Goal: Information Seeking & Learning: Learn about a topic

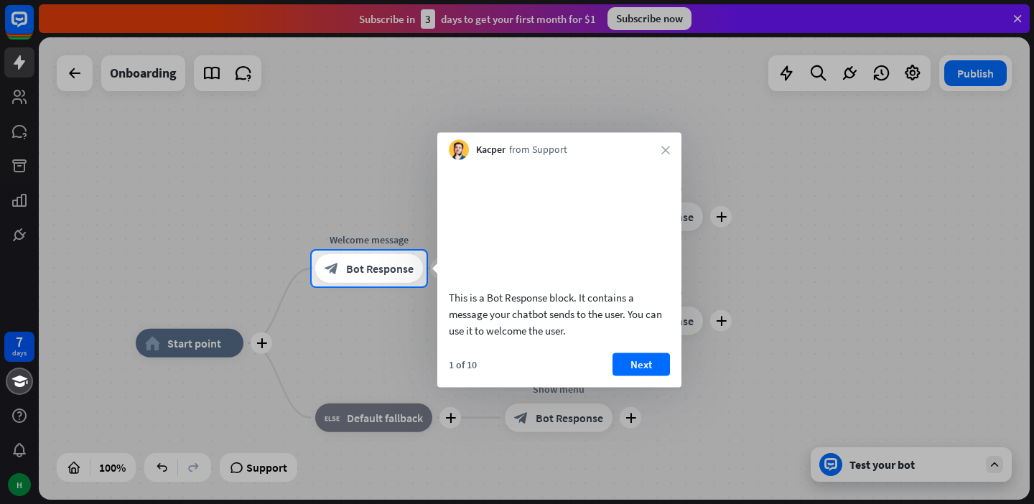
click at [643, 365] on div "This is a Bot Response block. It contains a message your chatbot sends to the u…" at bounding box center [559, 274] width 244 height 228
click at [641, 373] on button "Next" at bounding box center [641, 364] width 57 height 23
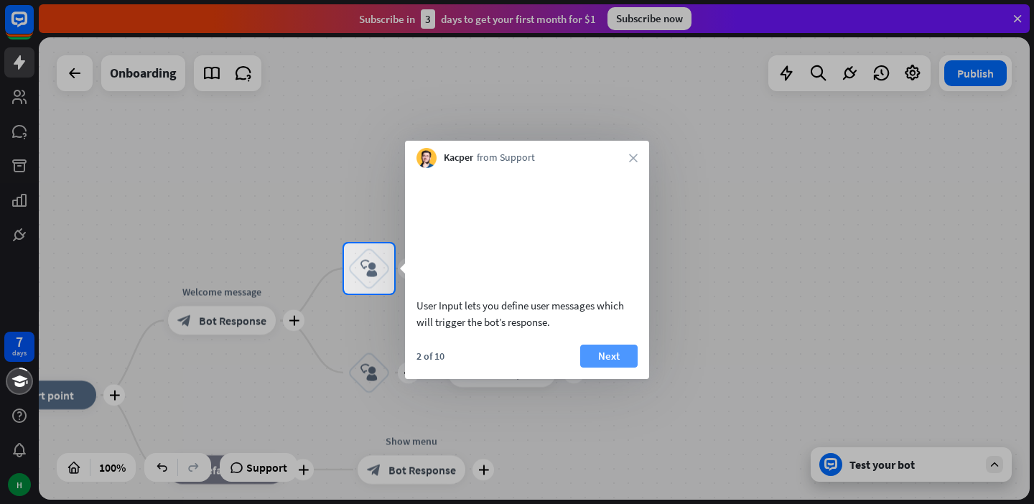
click at [622, 368] on button "Next" at bounding box center [608, 356] width 57 height 23
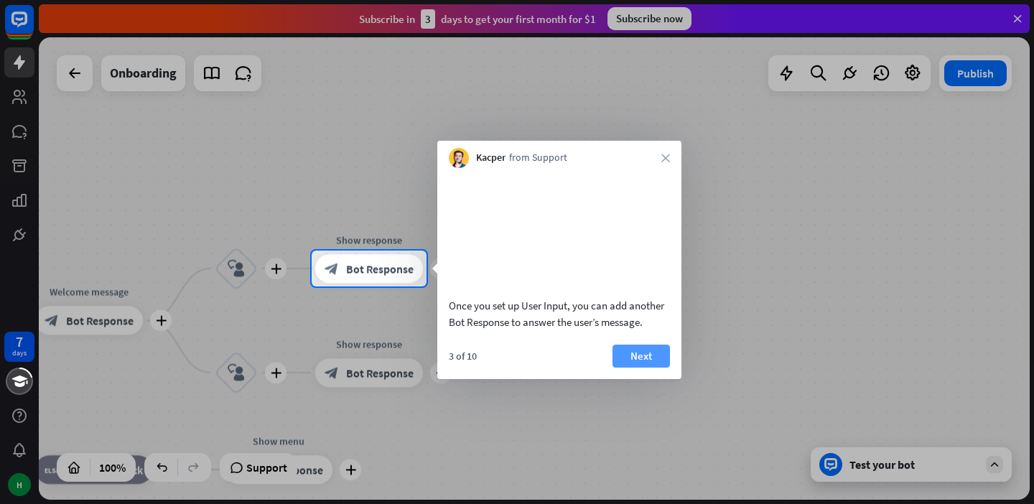
click at [638, 368] on button "Next" at bounding box center [641, 356] width 57 height 23
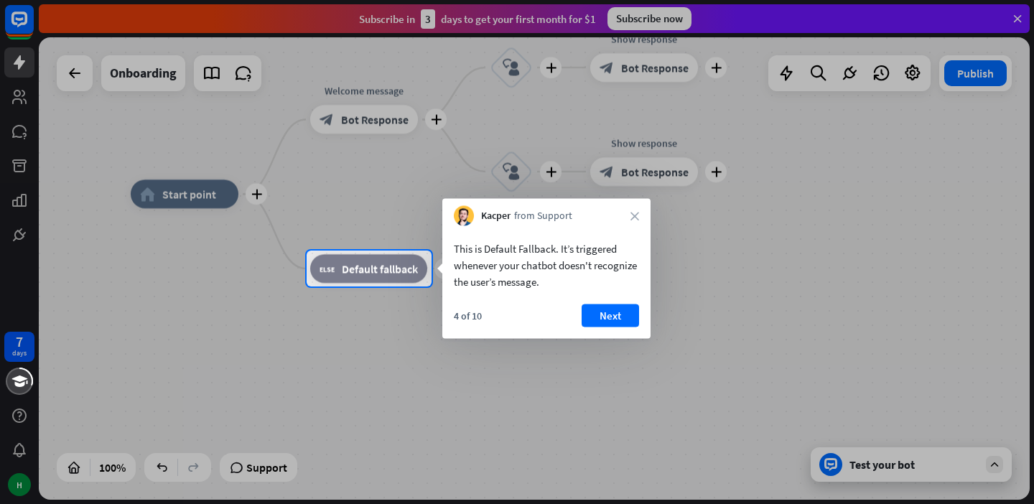
click at [623, 314] on button "Next" at bounding box center [610, 315] width 57 height 23
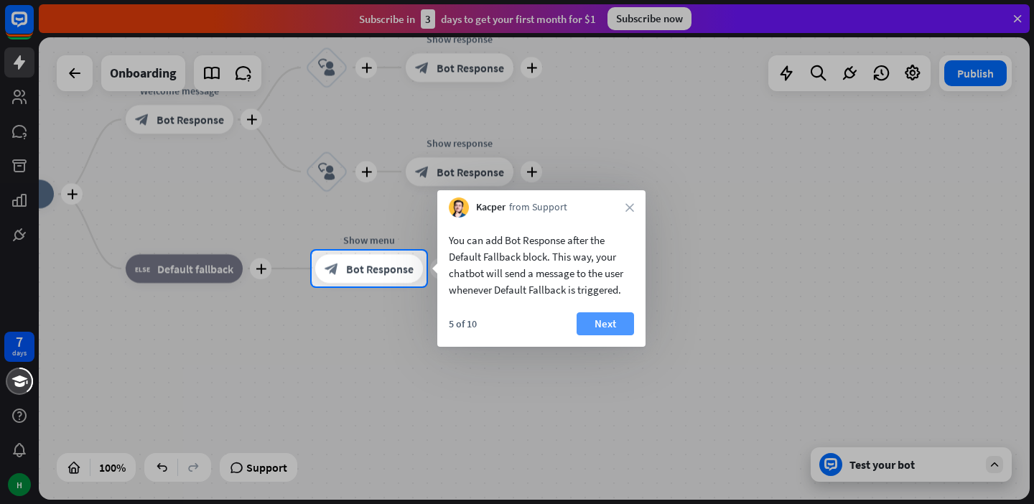
click at [623, 314] on button "Next" at bounding box center [605, 323] width 57 height 23
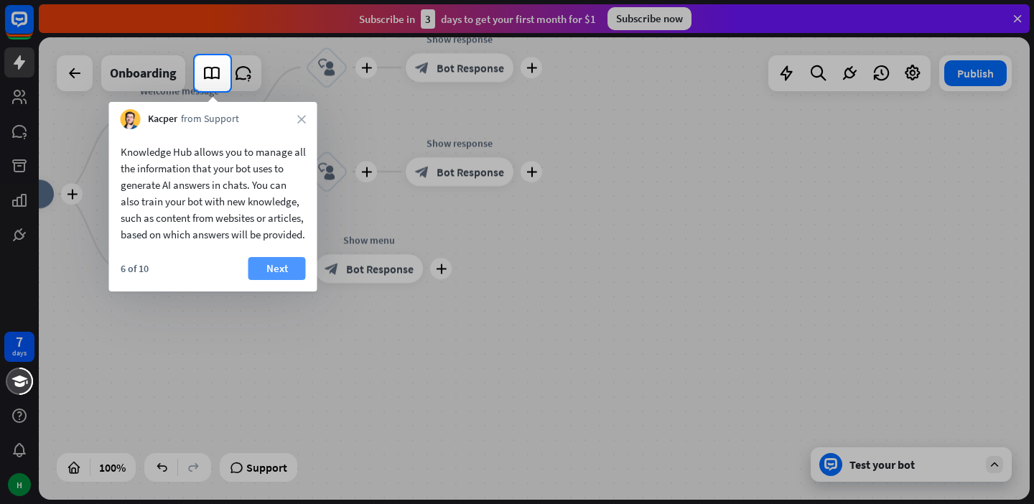
click at [264, 276] on button "Next" at bounding box center [276, 268] width 57 height 23
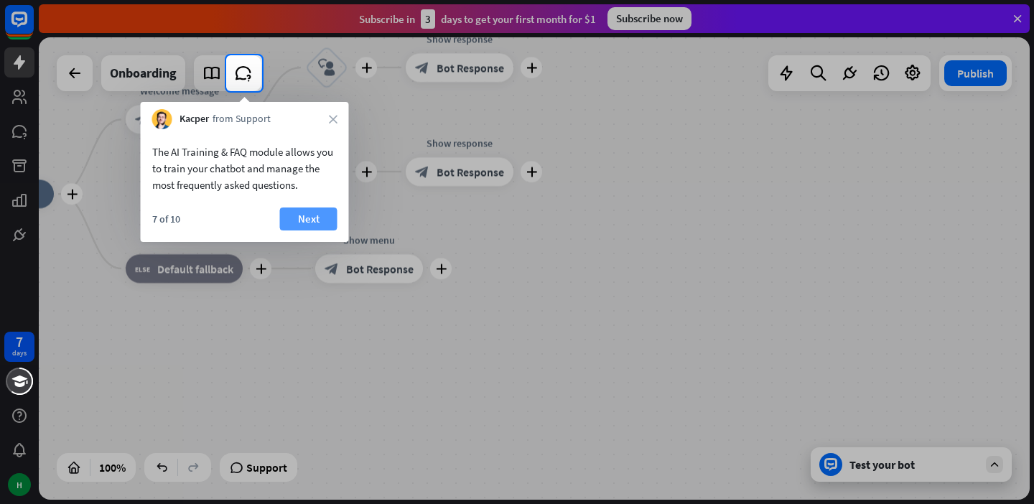
click at [294, 219] on button "Next" at bounding box center [308, 219] width 57 height 23
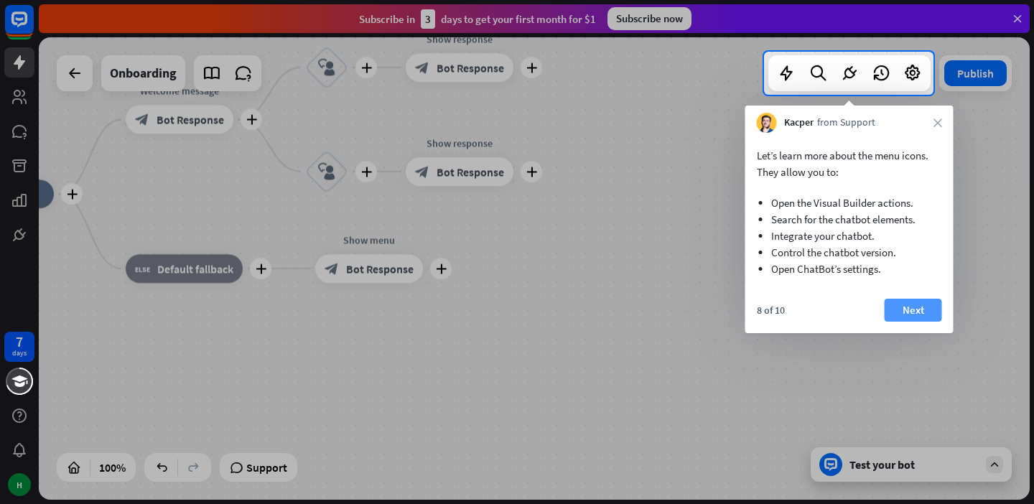
click at [899, 310] on button "Next" at bounding box center [913, 310] width 57 height 23
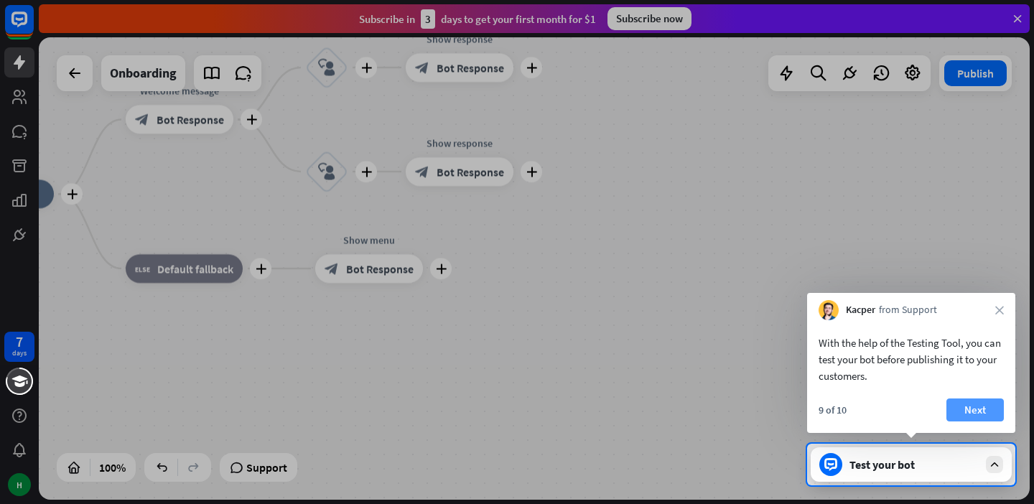
click at [966, 409] on button "Next" at bounding box center [974, 410] width 57 height 23
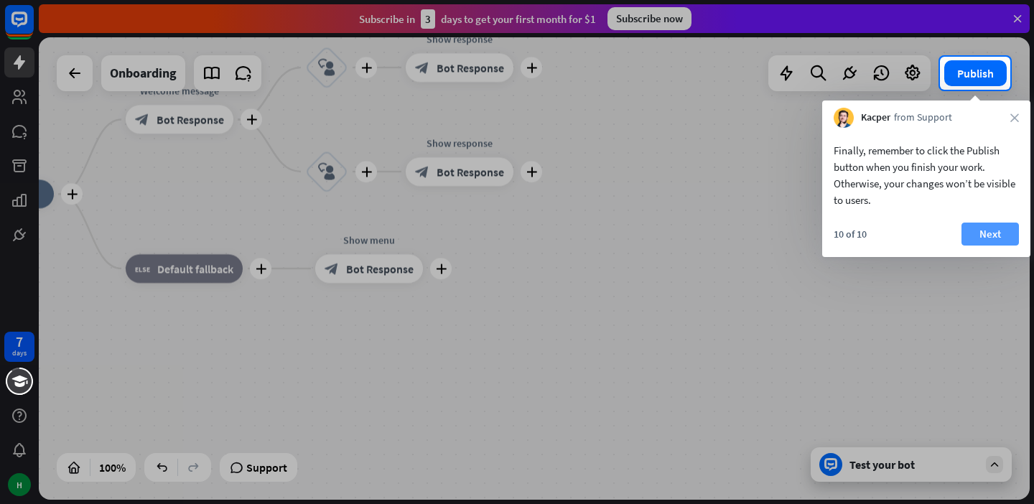
click at [990, 238] on button "Next" at bounding box center [990, 234] width 57 height 23
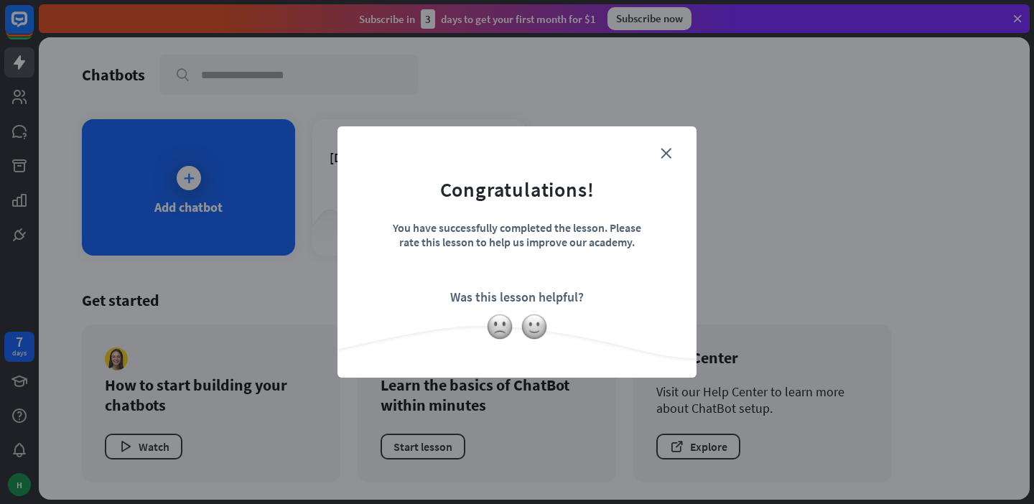
click at [664, 165] on form "Congratulations! You have successfully completed the lesson. Please rate this l…" at bounding box center [516, 230] width 323 height 172
click at [664, 159] on form "Congratulations! You have successfully completed the lesson. Please rate this l…" at bounding box center [516, 230] width 323 height 172
click at [667, 152] on icon "close" at bounding box center [666, 153] width 11 height 11
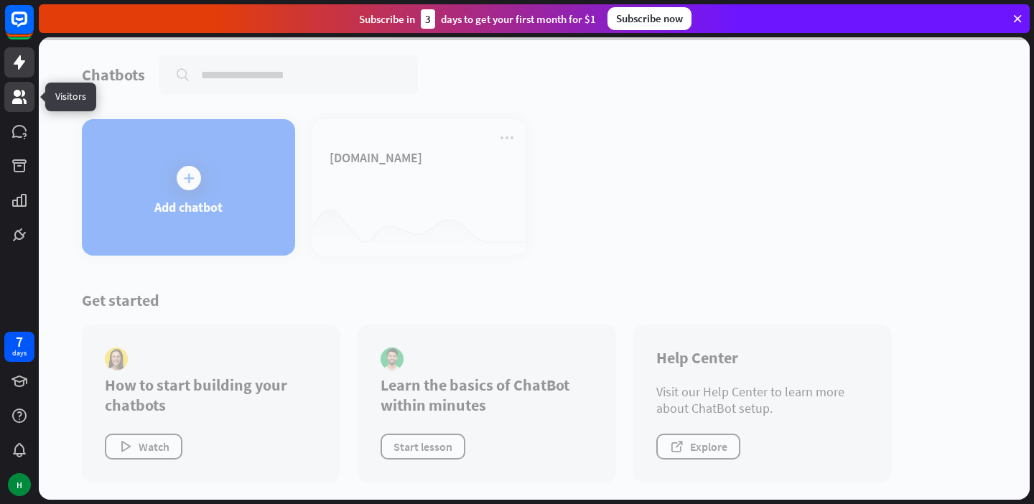
click at [7, 96] on link at bounding box center [19, 97] width 30 height 30
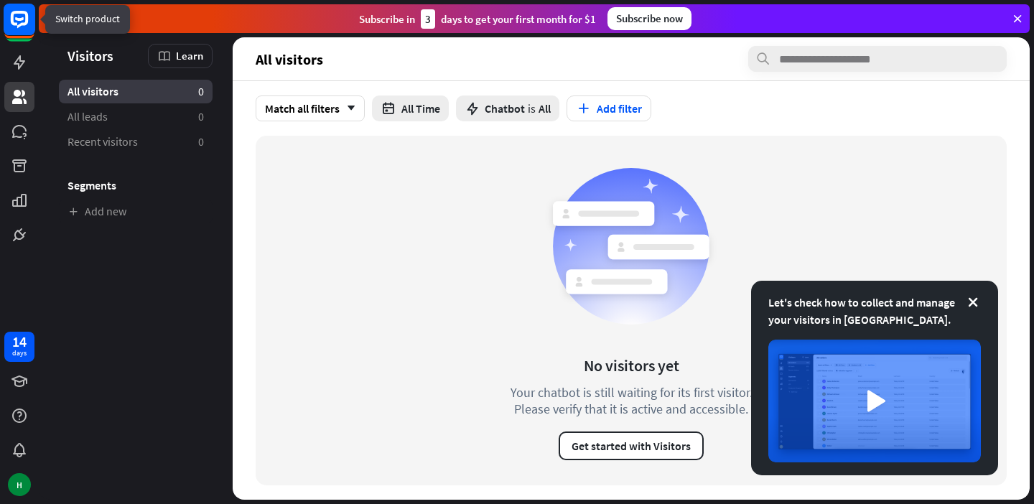
click at [29, 24] on rect at bounding box center [20, 20] width 32 height 32
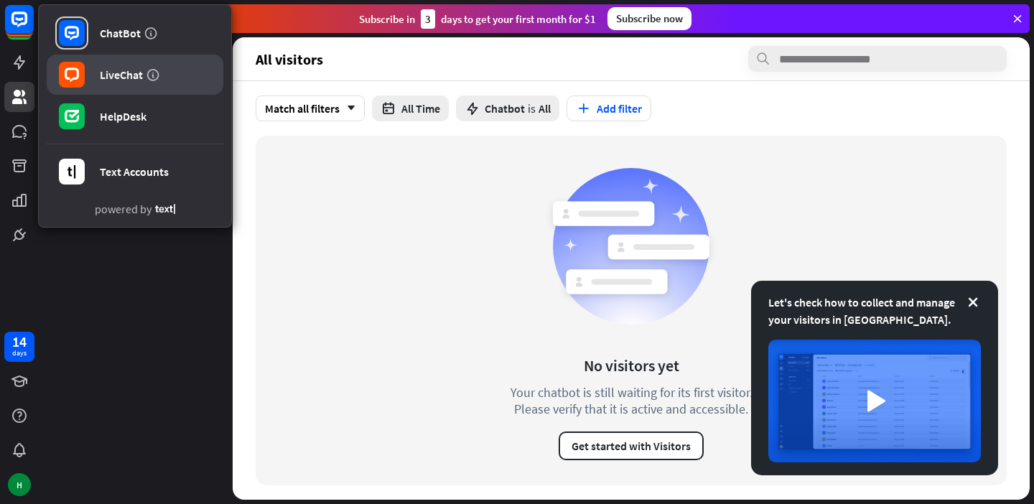
click at [113, 83] on link "LiveChat" at bounding box center [135, 75] width 177 height 40
